Goal: Information Seeking & Learning: Learn about a topic

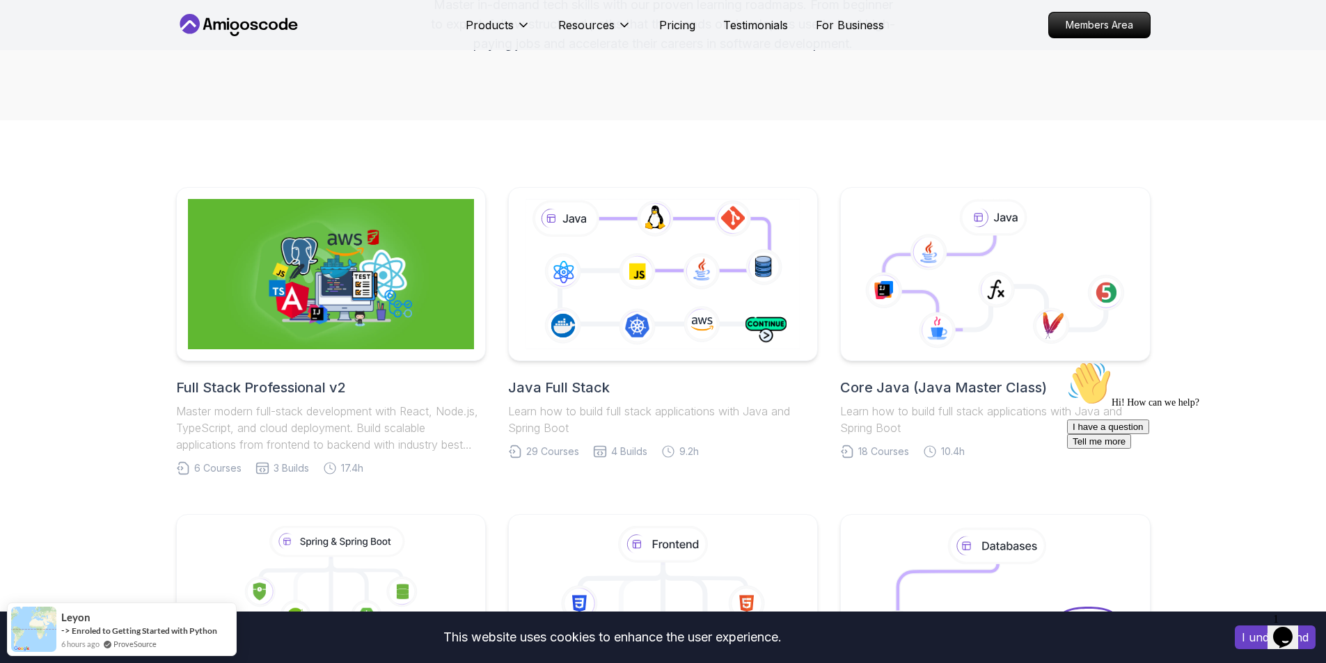
scroll to position [209, 0]
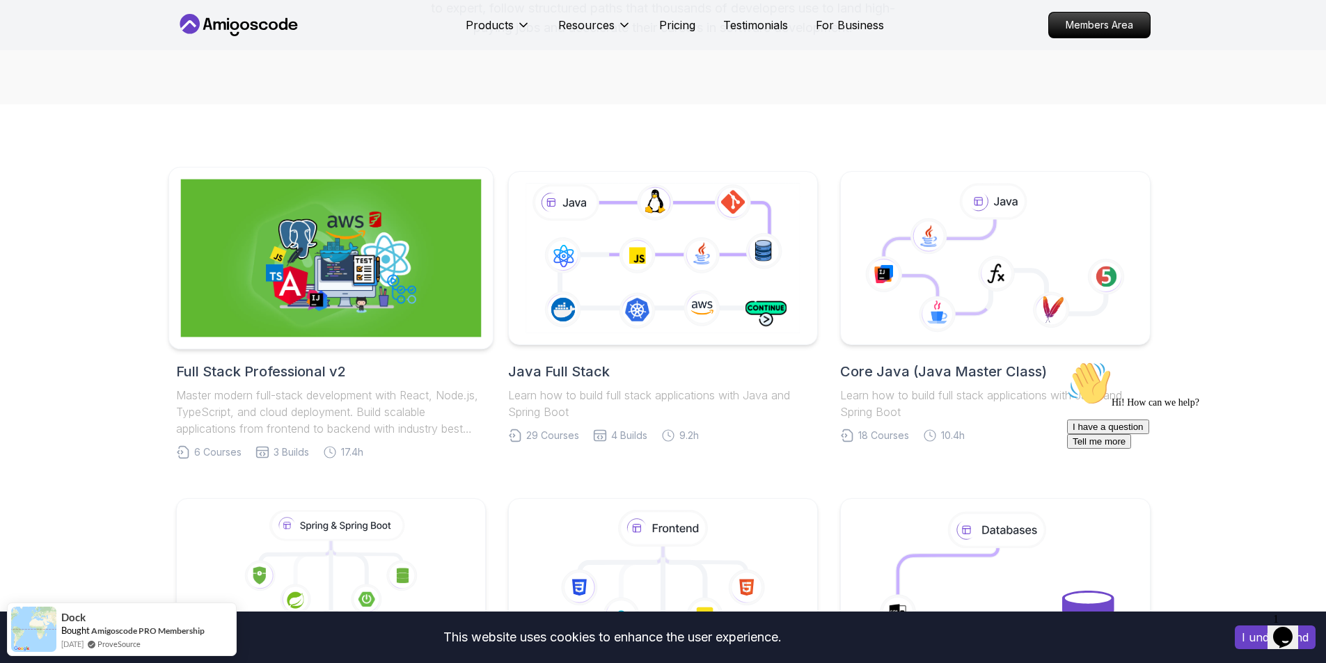
click at [322, 246] on img at bounding box center [330, 259] width 301 height 158
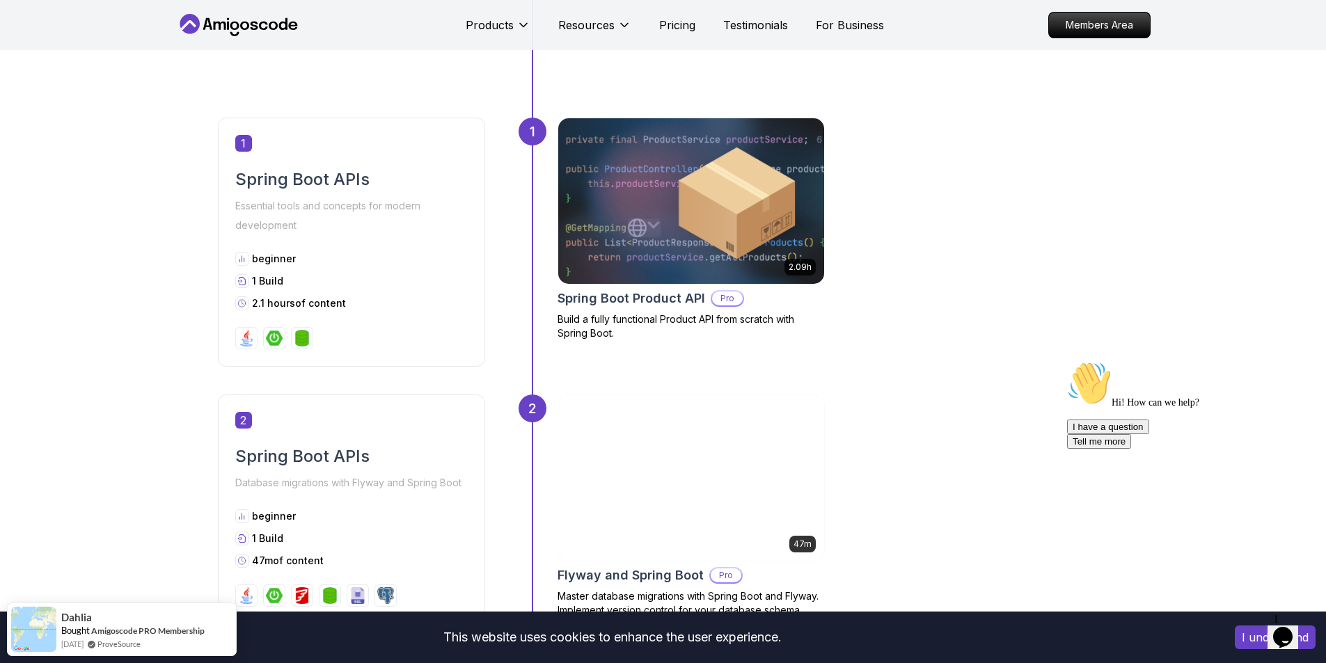
scroll to position [557, 0]
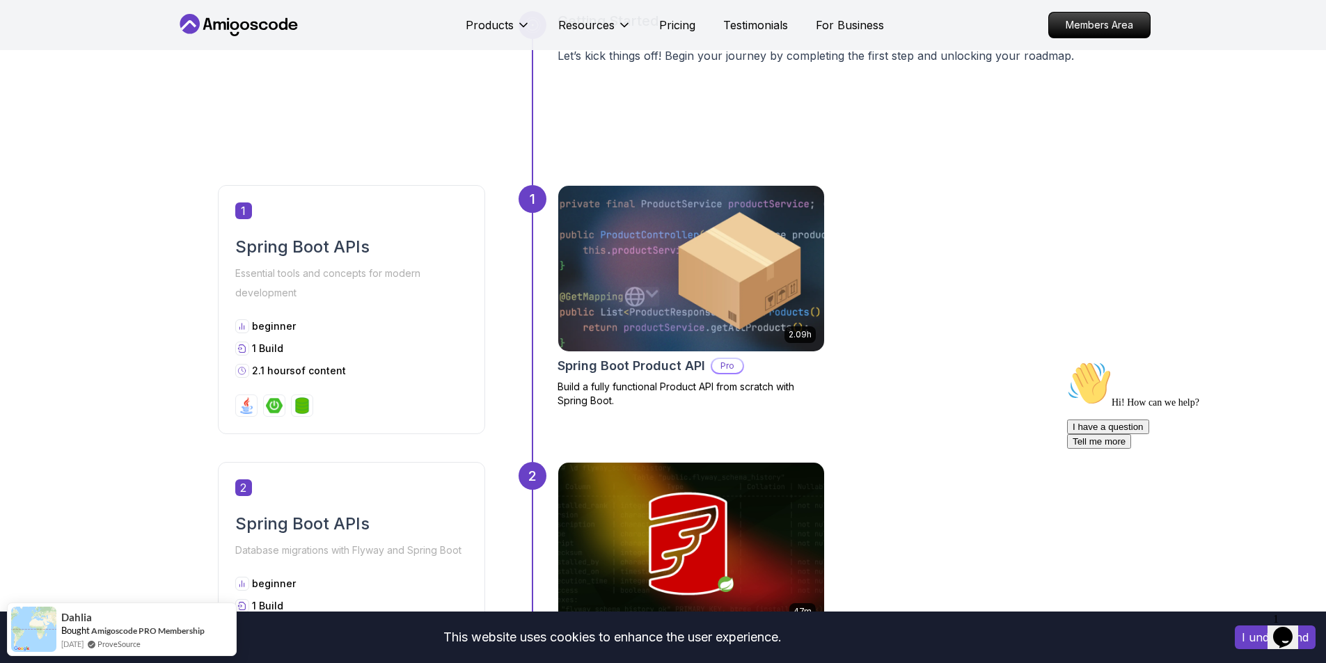
click at [747, 271] on img at bounding box center [690, 269] width 279 height 174
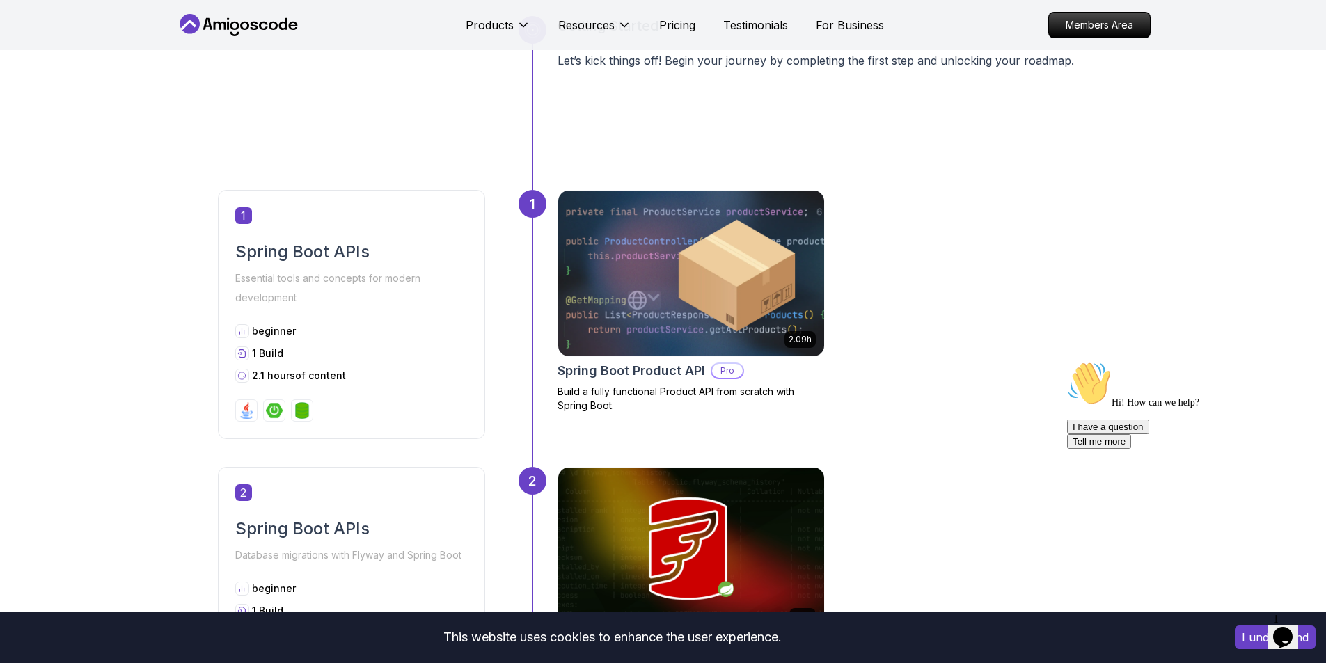
scroll to position [557, 0]
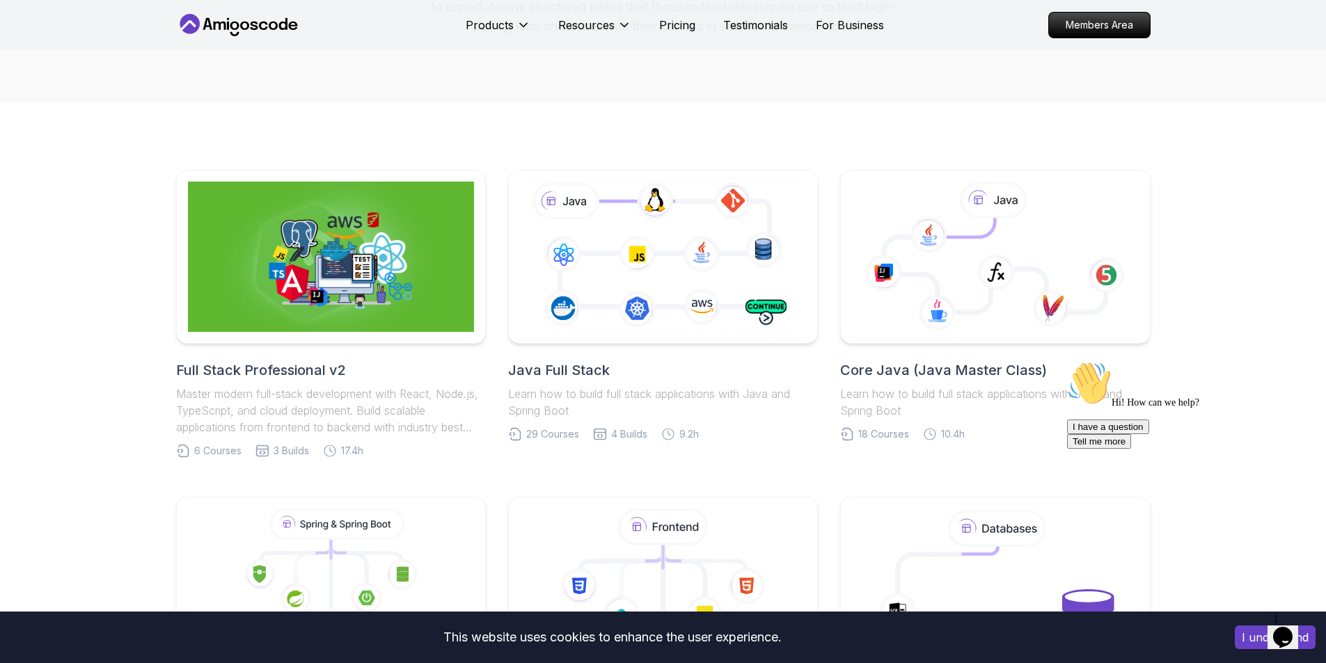
scroll to position [209, 0]
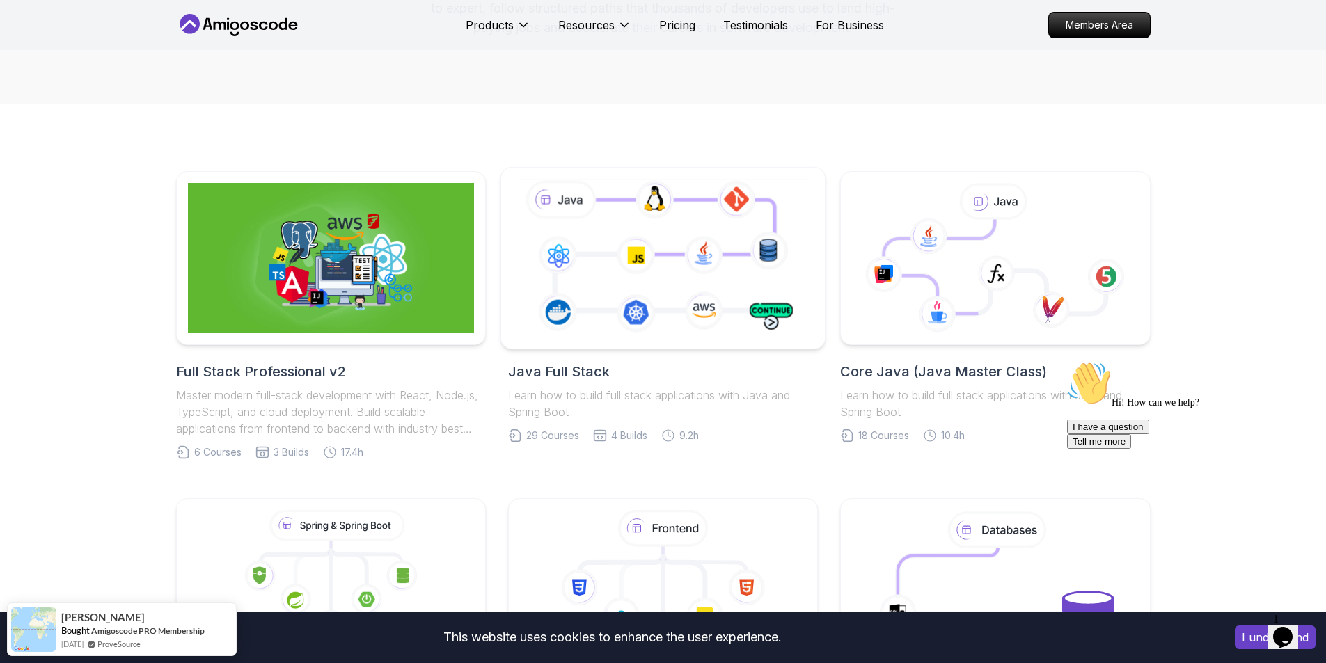
click at [549, 251] on icon at bounding box center [663, 258] width 294 height 164
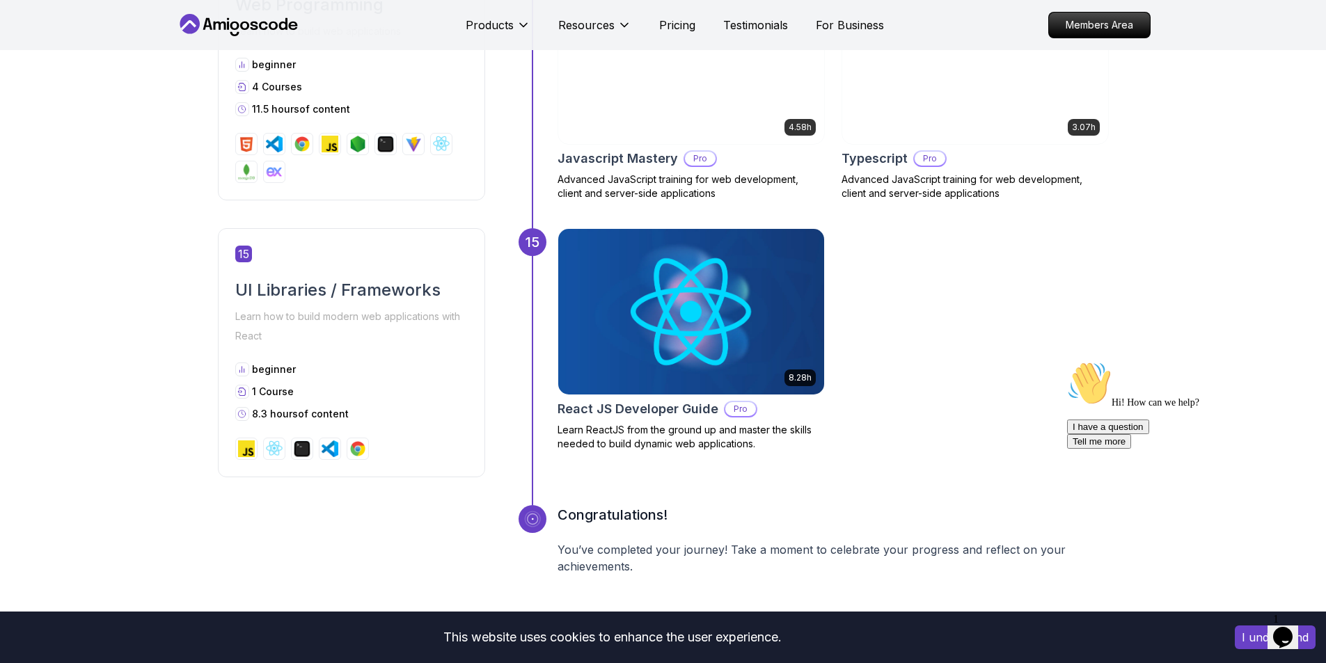
scroll to position [5708, 0]
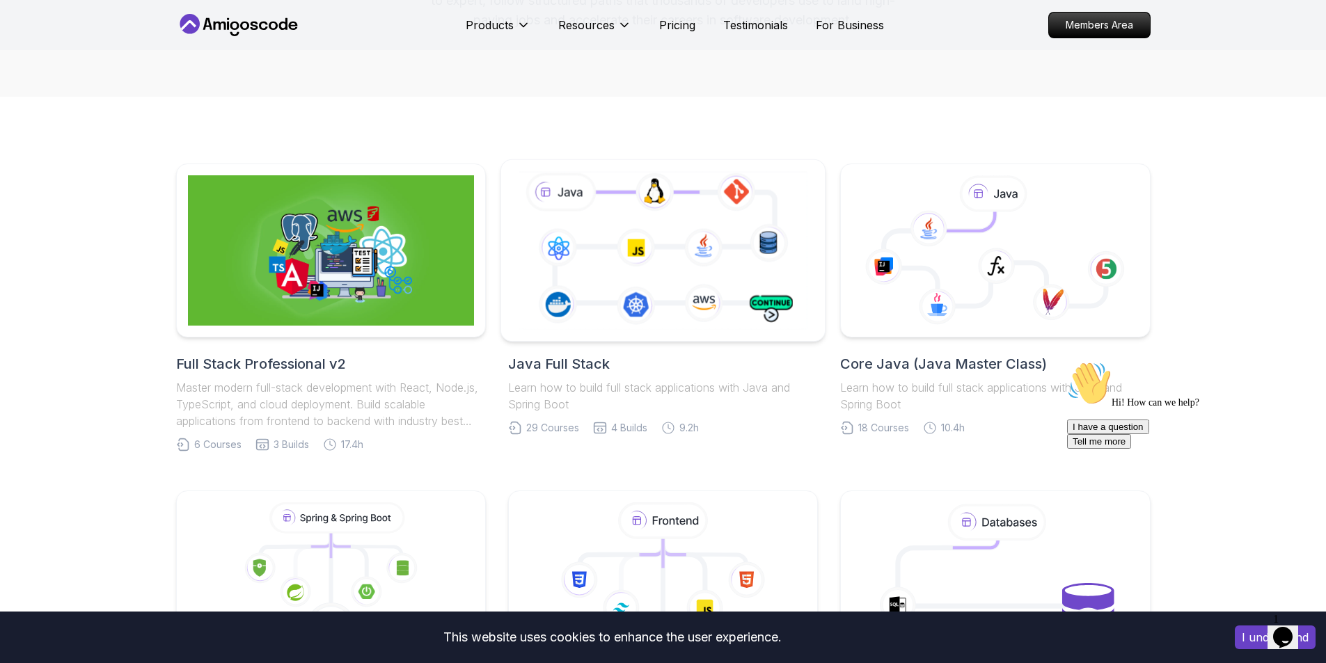
scroll to position [209, 0]
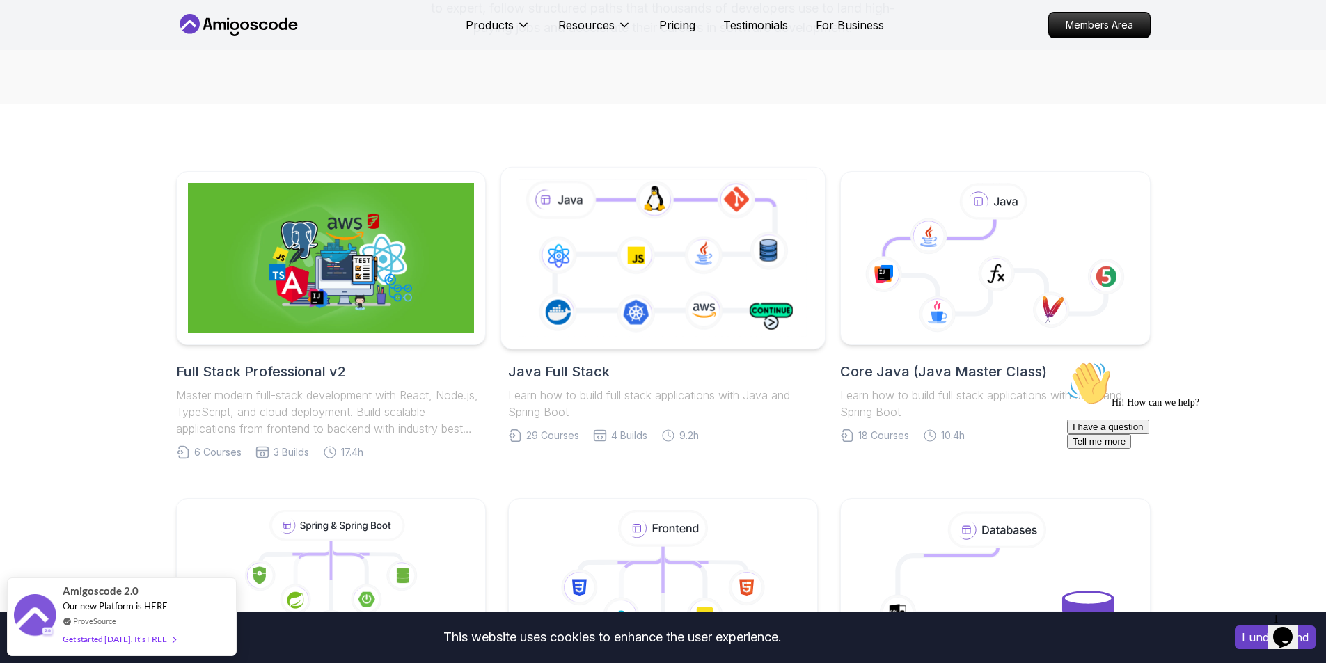
click at [651, 226] on icon at bounding box center [663, 258] width 294 height 164
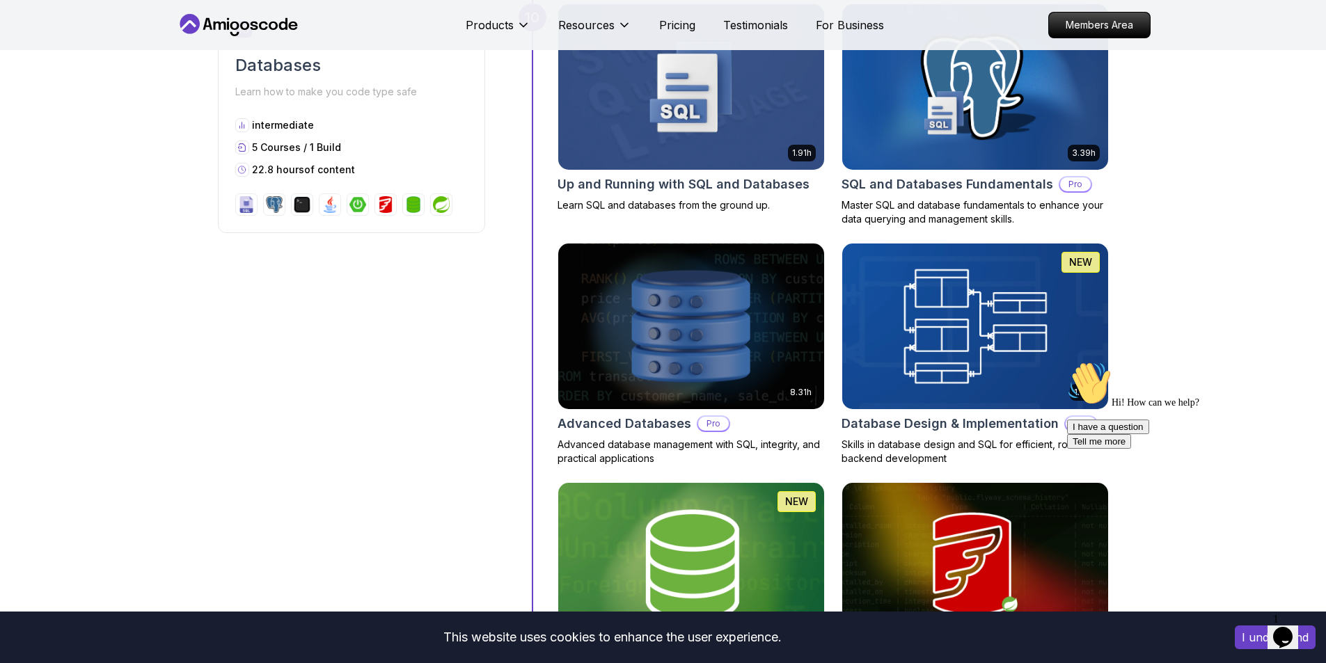
scroll to position [3550, 0]
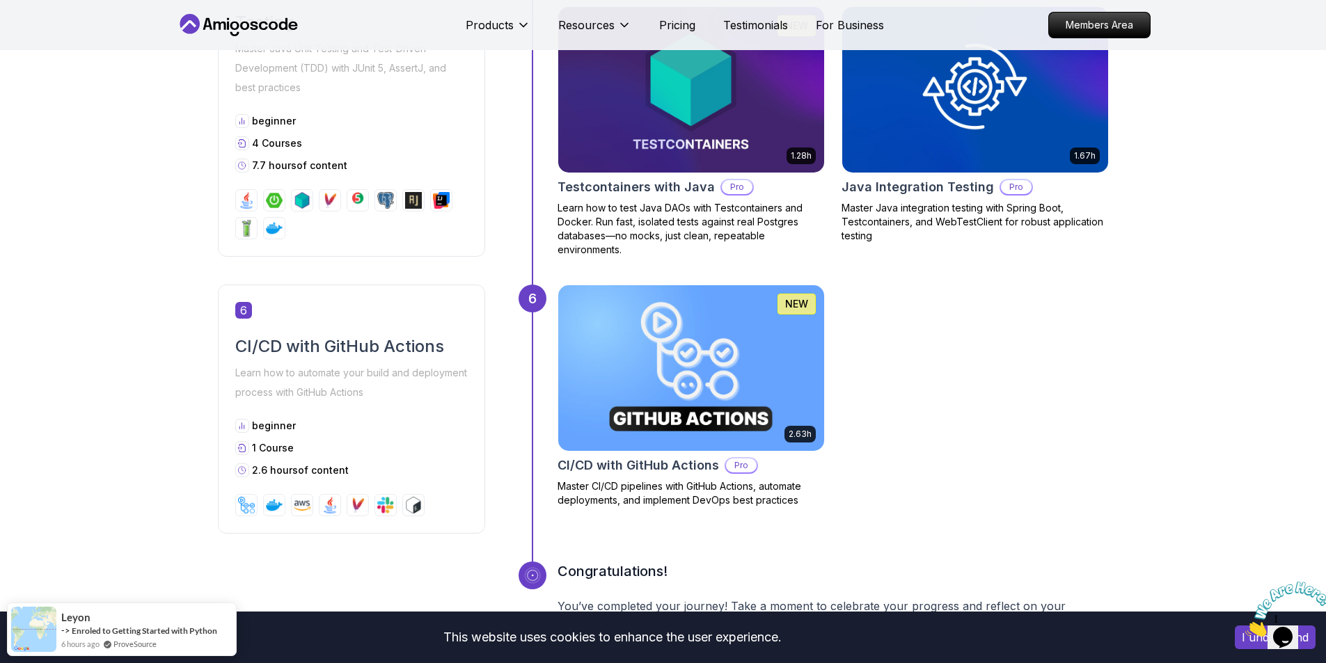
scroll to position [2088, 0]
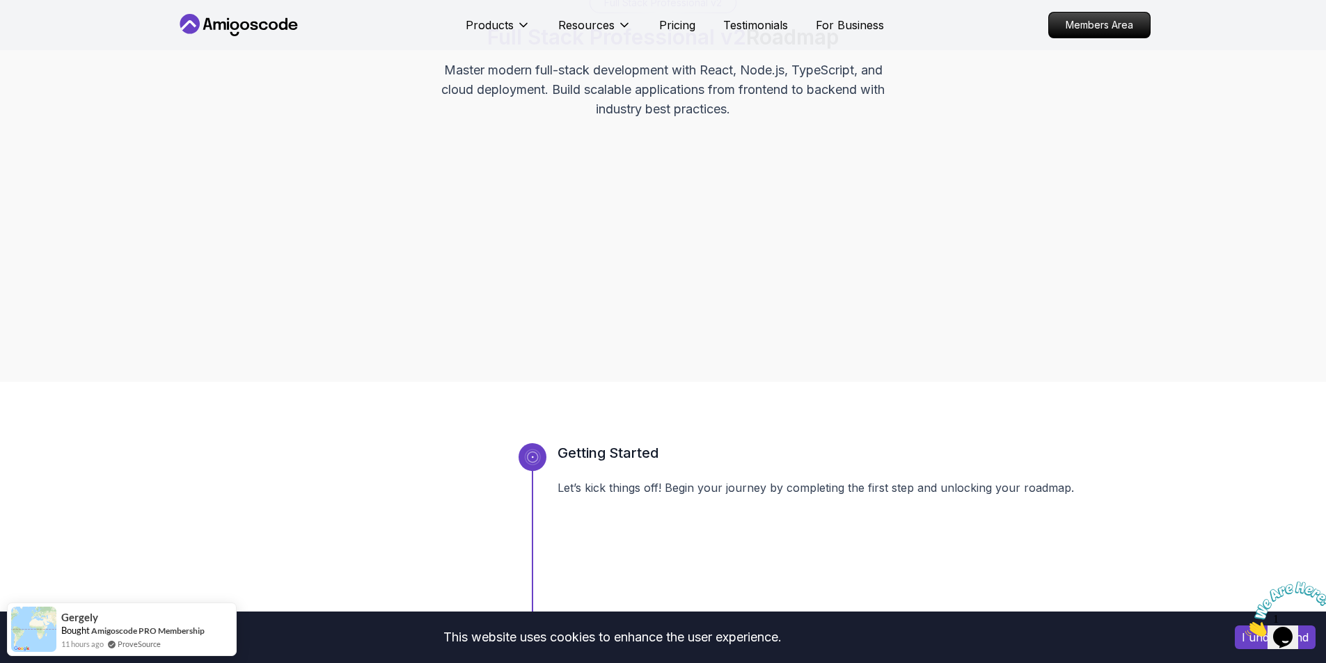
scroll to position [0, 0]
